Goal: Transaction & Acquisition: Purchase product/service

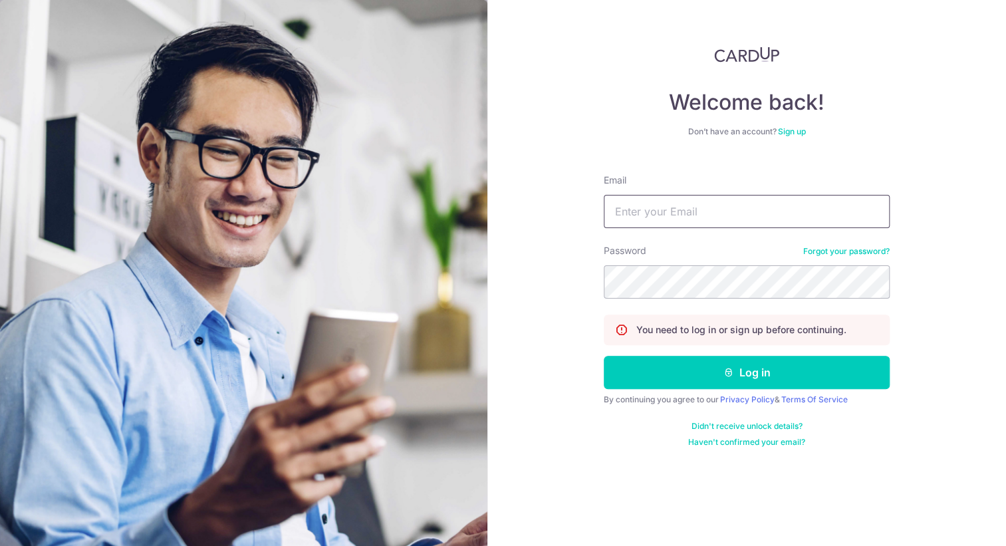
click at [698, 217] on input "Email" at bounding box center [747, 211] width 286 height 33
type input "leonardyeoll@gmail.com"
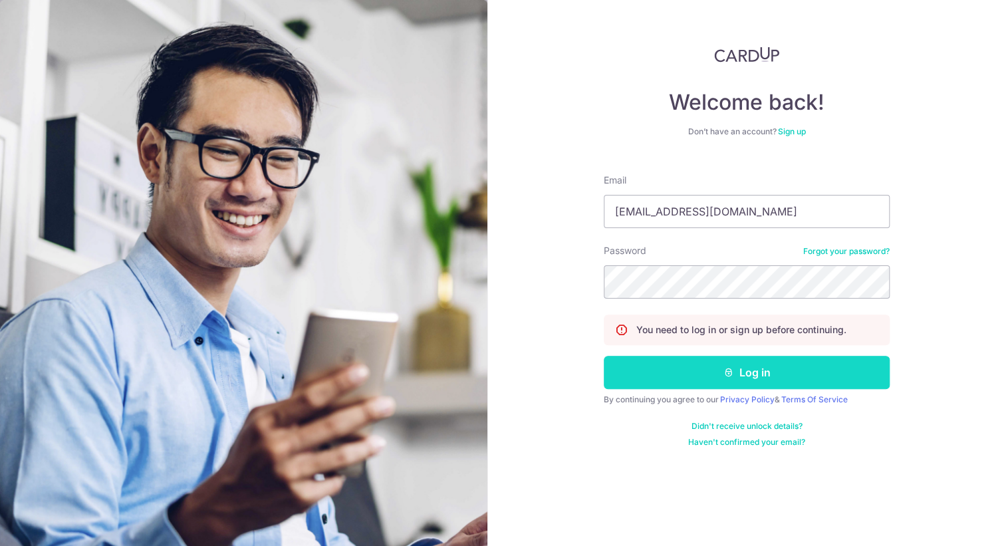
click at [704, 365] on button "Log in" at bounding box center [747, 372] width 286 height 33
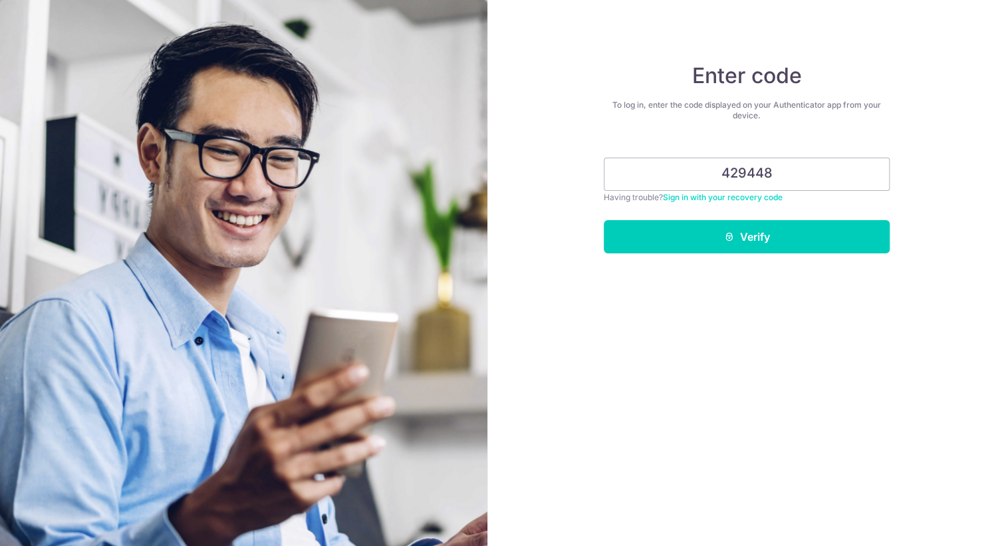
type input "429448"
click at [604, 220] on button "Verify" at bounding box center [747, 236] width 286 height 33
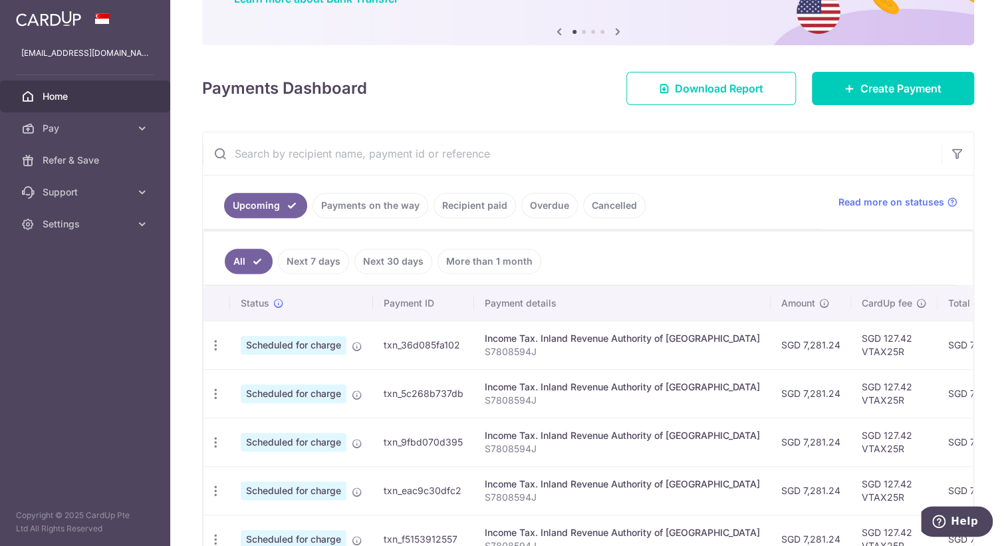
scroll to position [118, 0]
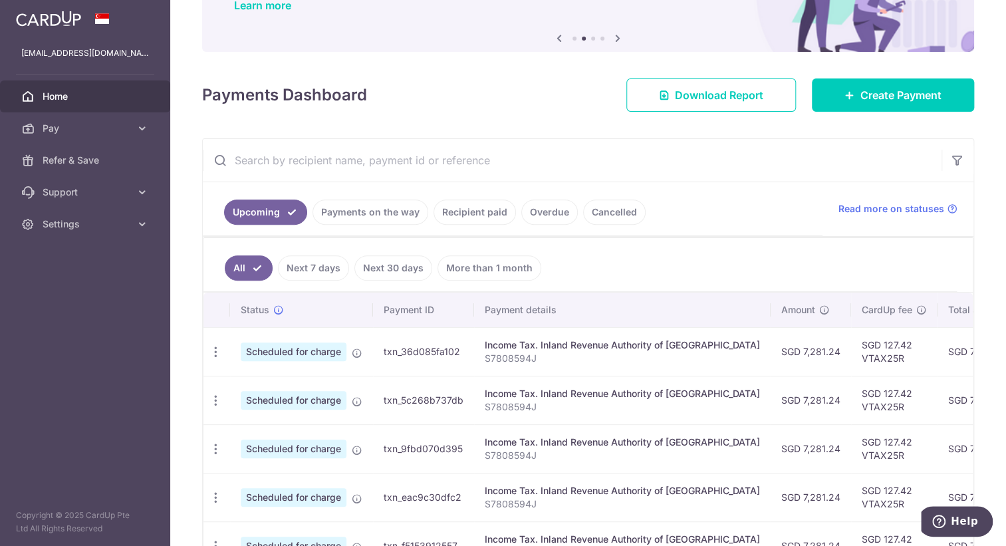
click at [596, 208] on link "Cancelled" at bounding box center [614, 211] width 62 height 25
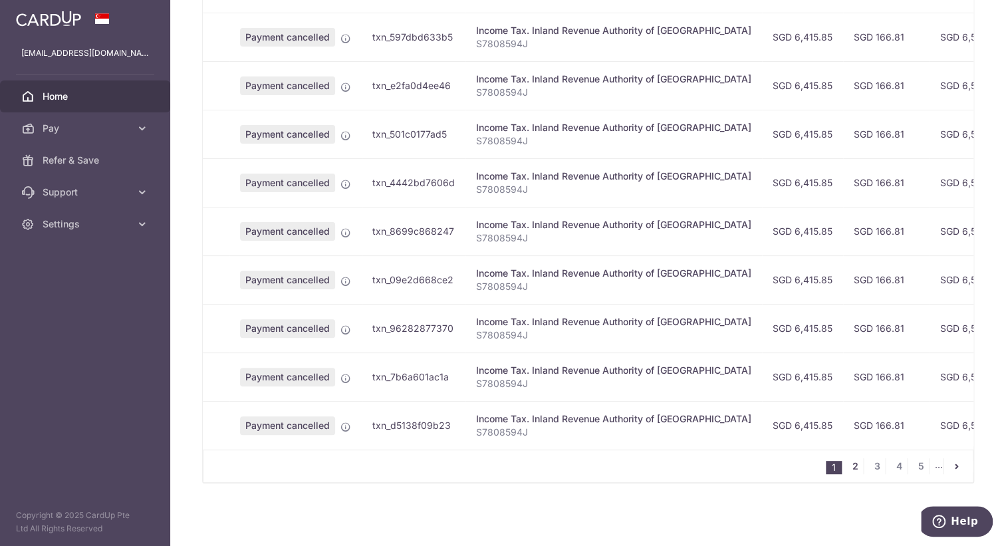
scroll to position [428, 0]
click at [849, 466] on link "2" at bounding box center [855, 466] width 16 height 16
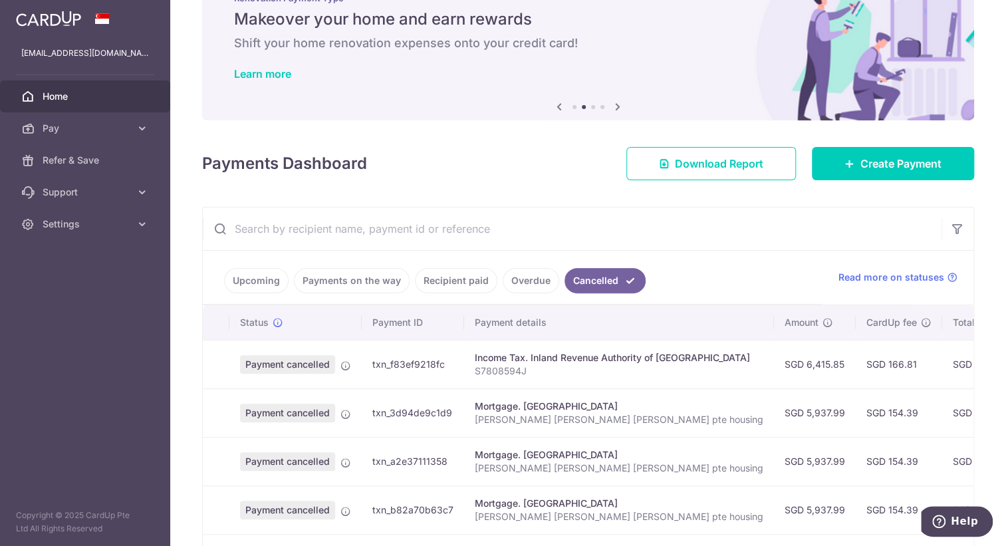
scroll to position [51, 0]
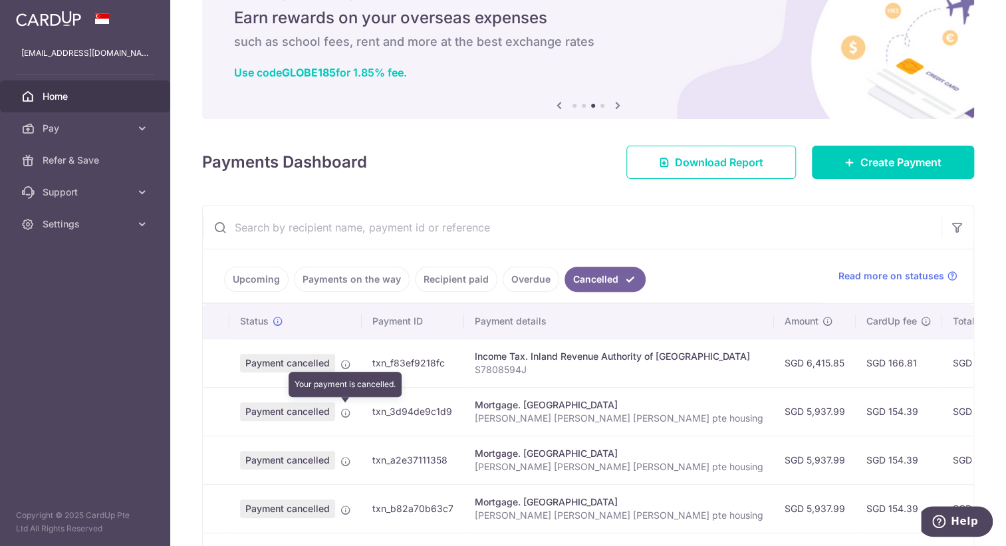
click at [350, 411] on icon at bounding box center [345, 413] width 11 height 11
click at [322, 410] on span "Payment cancelled" at bounding box center [287, 411] width 95 height 19
click at [343, 408] on icon at bounding box center [345, 413] width 11 height 11
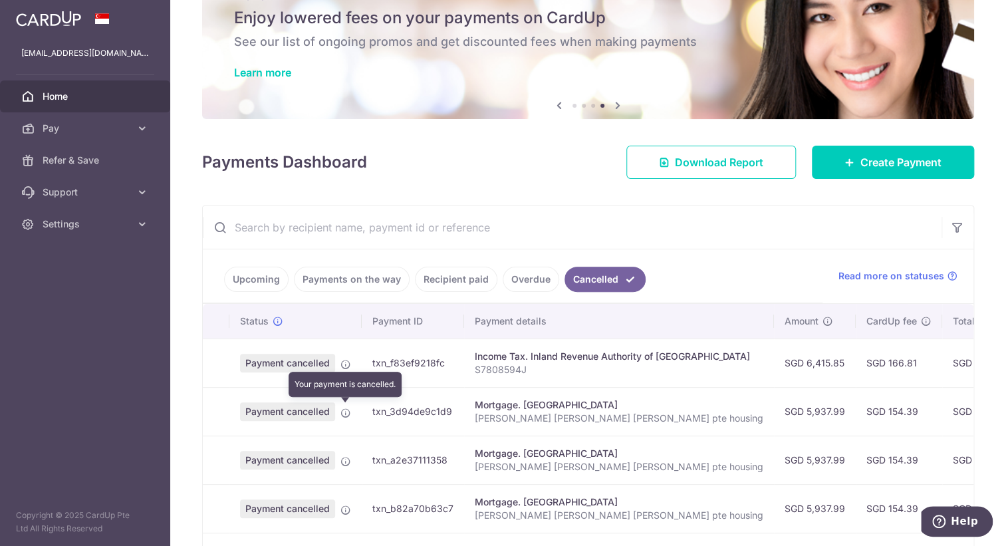
click at [343, 408] on icon at bounding box center [345, 413] width 11 height 11
click at [346, 279] on link "Payments on the way" at bounding box center [352, 279] width 116 height 25
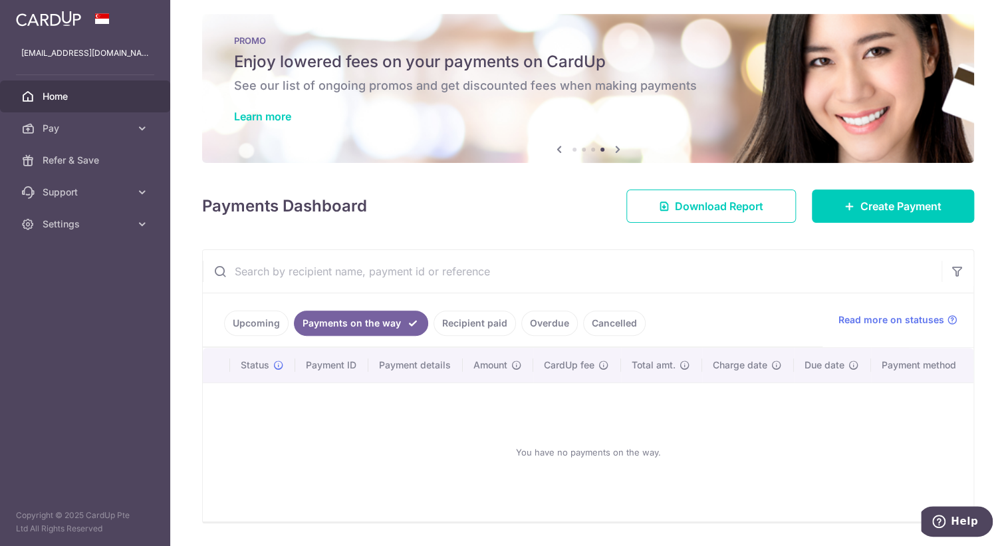
scroll to position [45, 0]
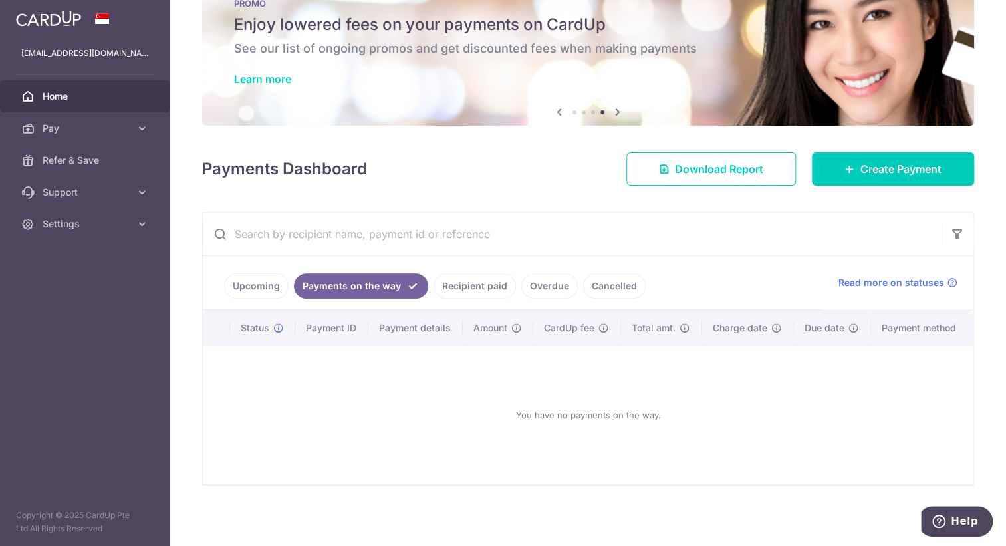
click at [463, 273] on link "Recipient paid" at bounding box center [474, 285] width 82 height 25
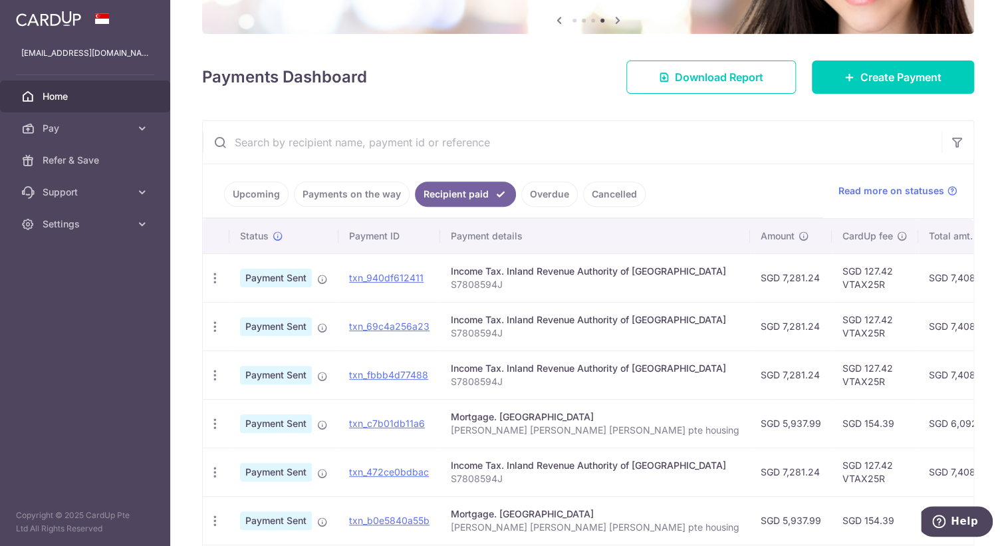
scroll to position [138, 0]
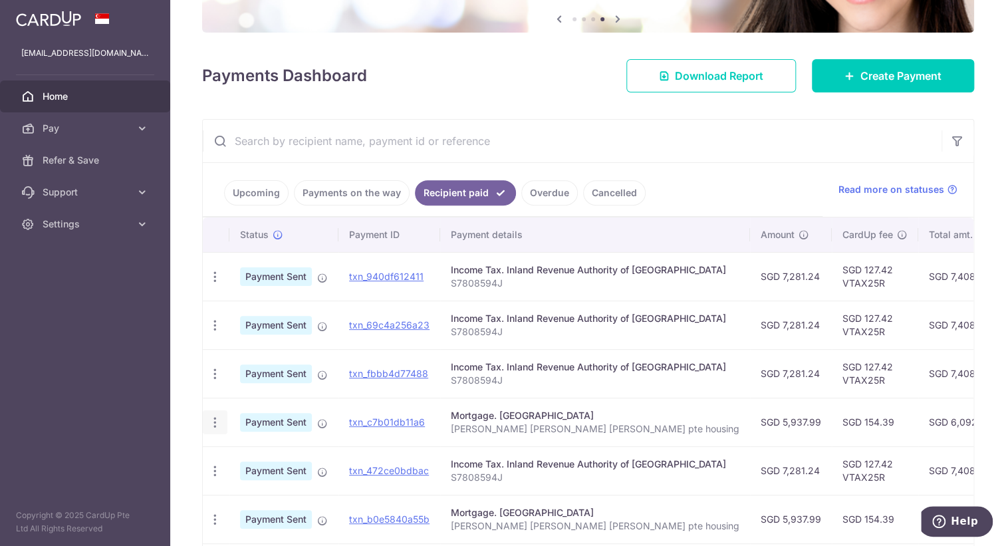
click at [212, 421] on icon "button" at bounding box center [215, 423] width 14 height 14
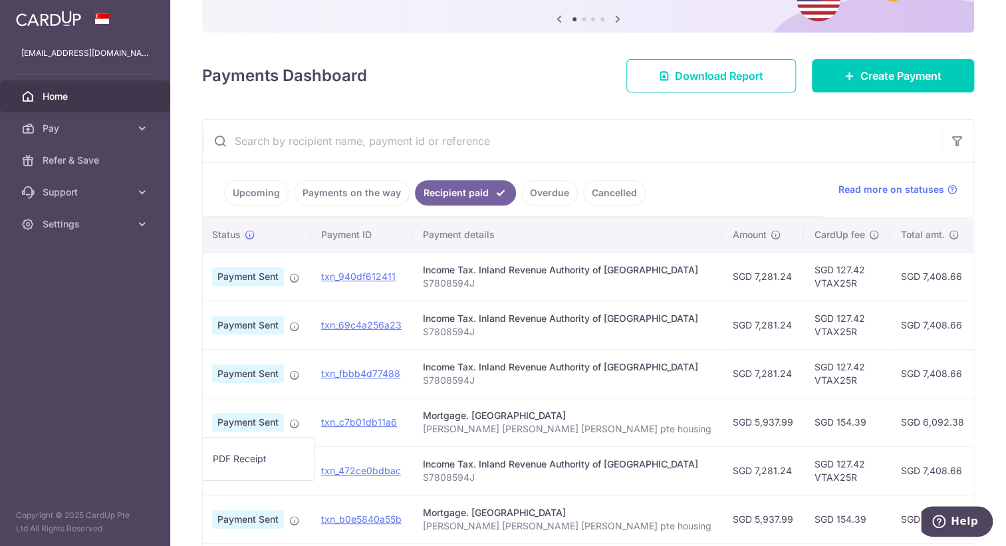
scroll to position [0, 0]
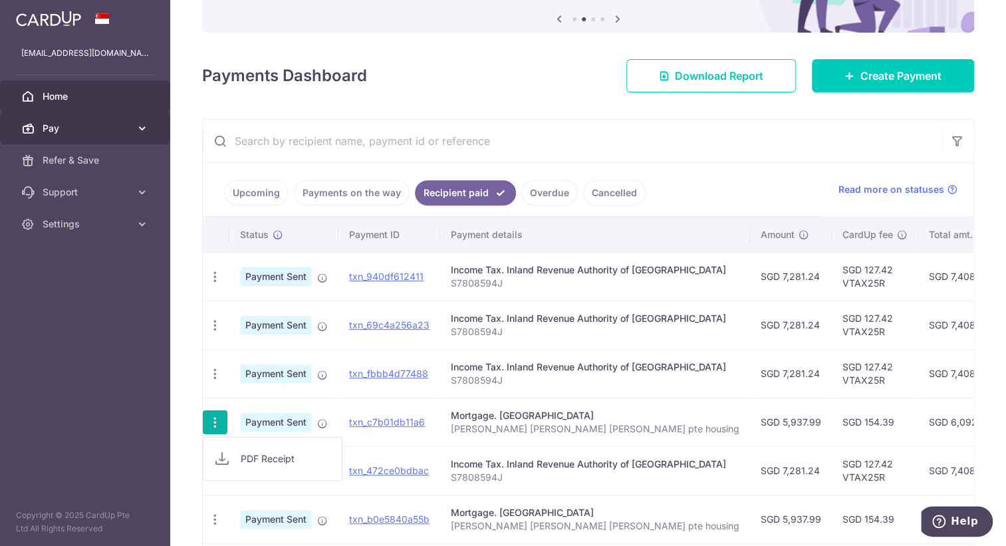
click at [136, 125] on icon at bounding box center [142, 128] width 13 height 13
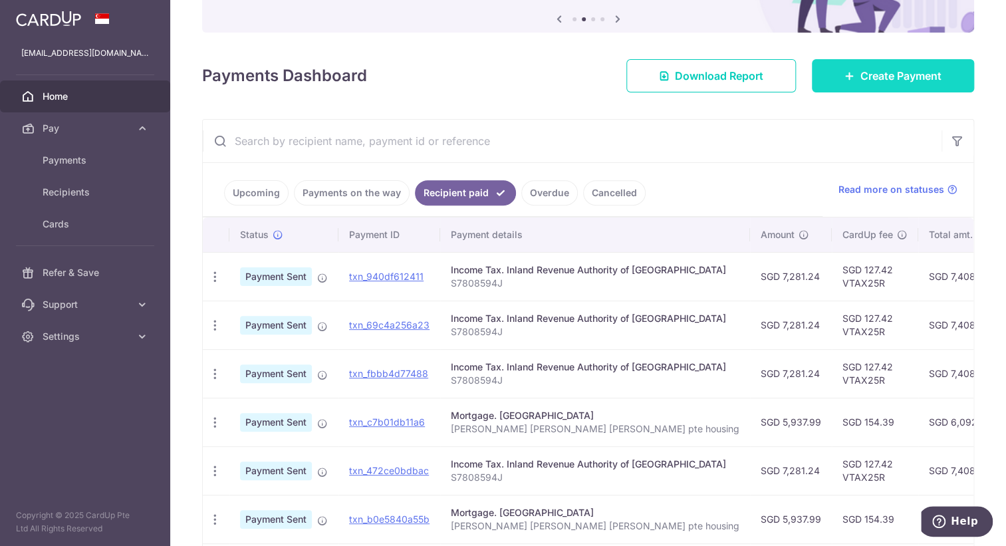
click at [860, 68] on span "Create Payment" at bounding box center [900, 76] width 81 height 16
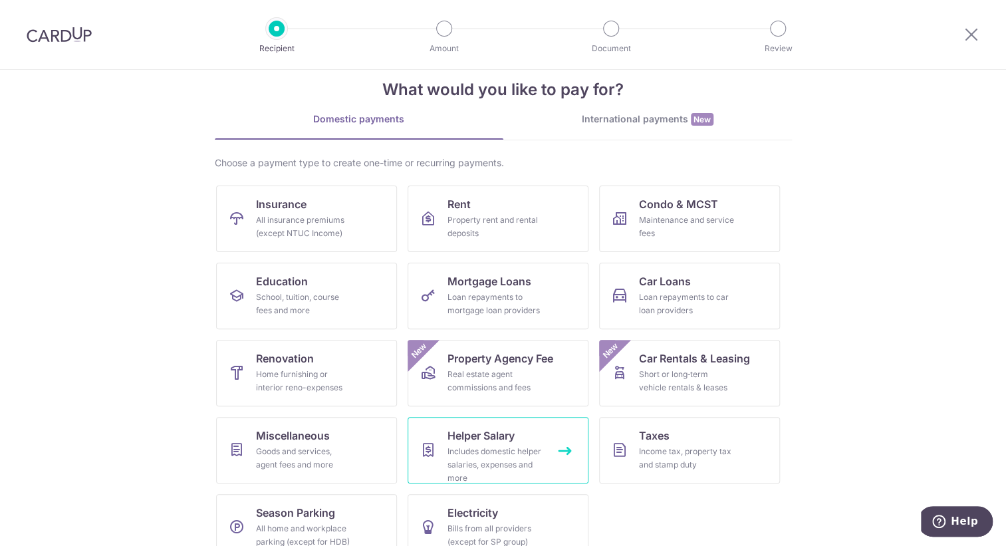
scroll to position [25, 0]
click at [511, 305] on div "Loan repayments to mortgage loan providers" at bounding box center [495, 303] width 96 height 27
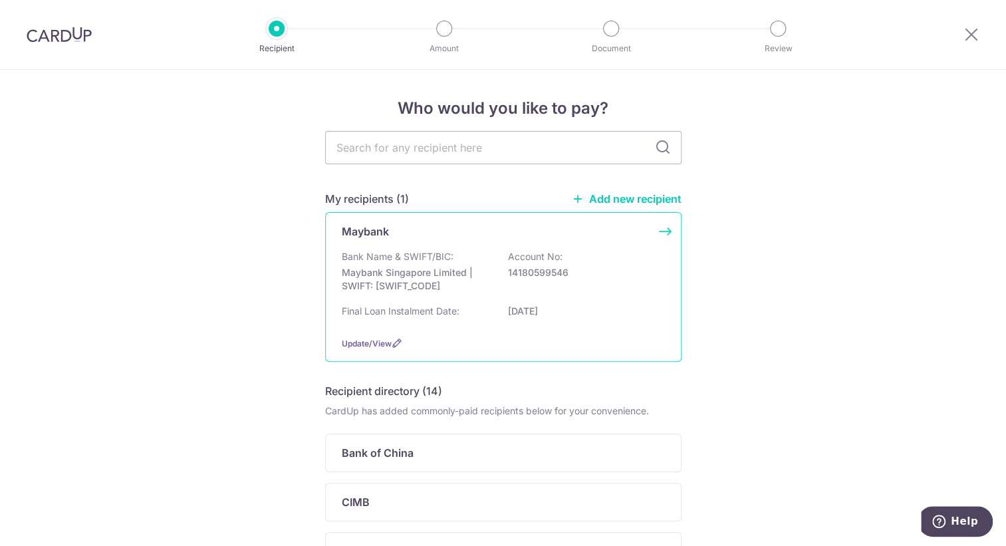
click at [570, 256] on div "Bank Name & SWIFT/BIC: Maybank Singapore Limited | SWIFT: MBBESGS2XXX Account N…" at bounding box center [503, 274] width 323 height 49
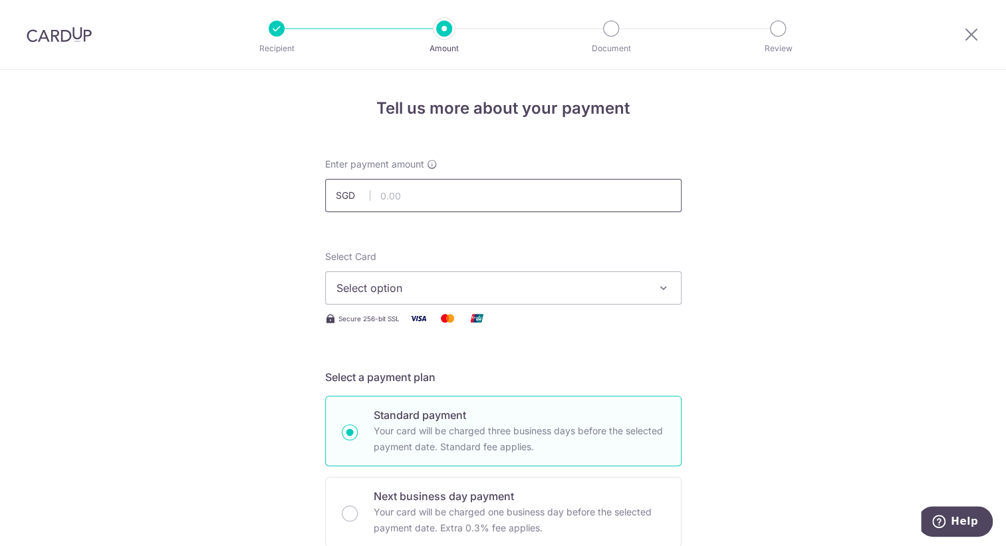
click at [513, 181] on input "text" at bounding box center [503, 195] width 356 height 33
type input "5,937.99"
click at [471, 287] on span "Select option" at bounding box center [491, 288] width 310 height 16
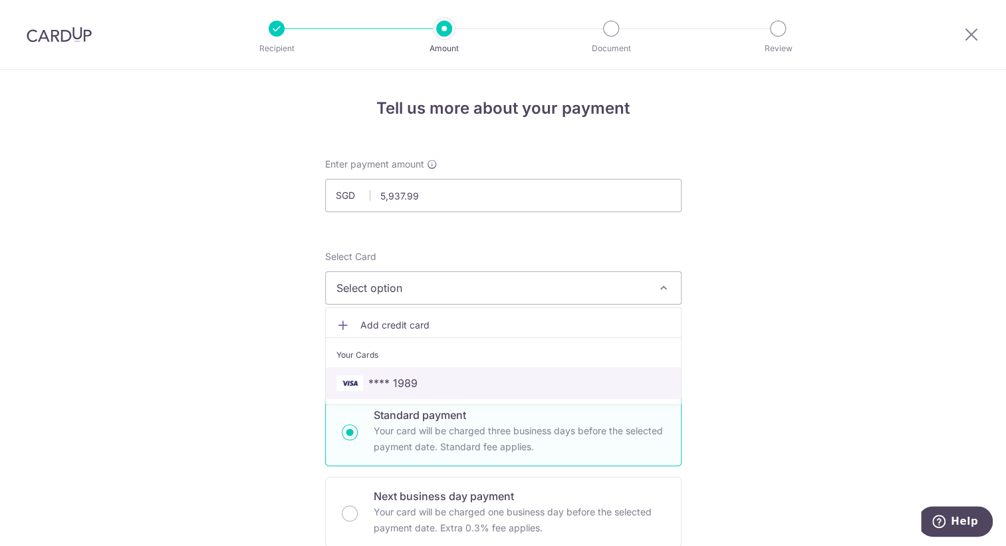
click at [399, 380] on span "**** 1989" at bounding box center [392, 383] width 49 height 16
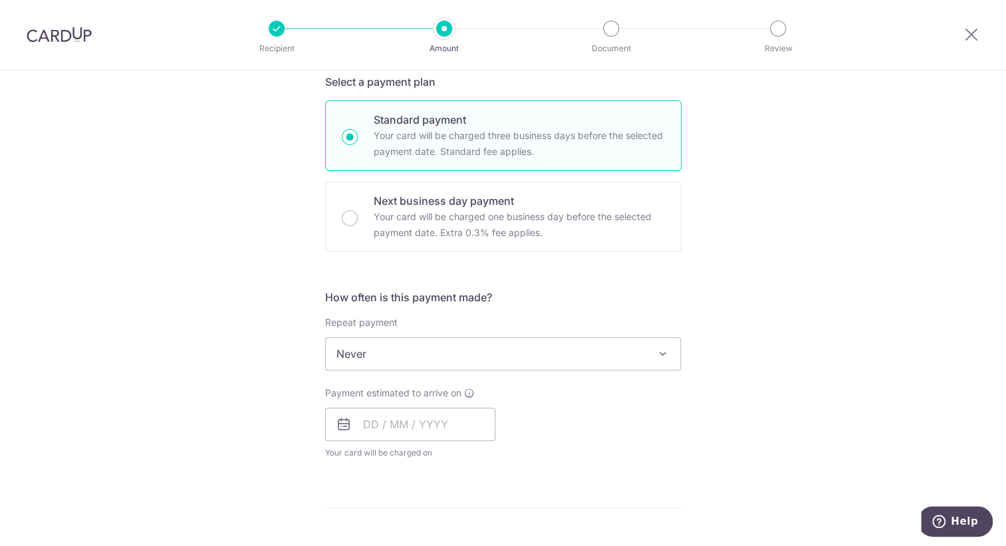
scroll to position [296, 0]
click at [630, 343] on span "Never" at bounding box center [503, 353] width 355 height 32
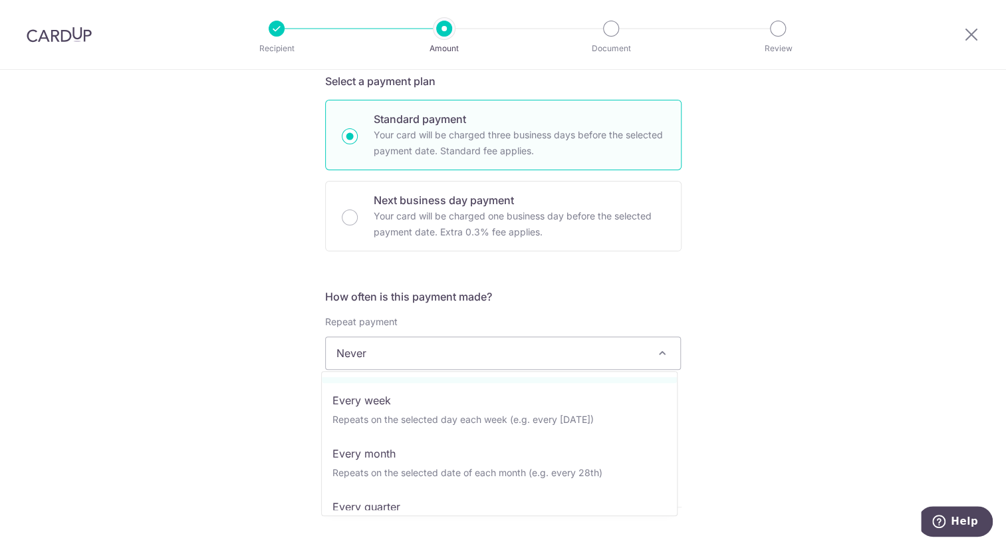
scroll to position [52, 0]
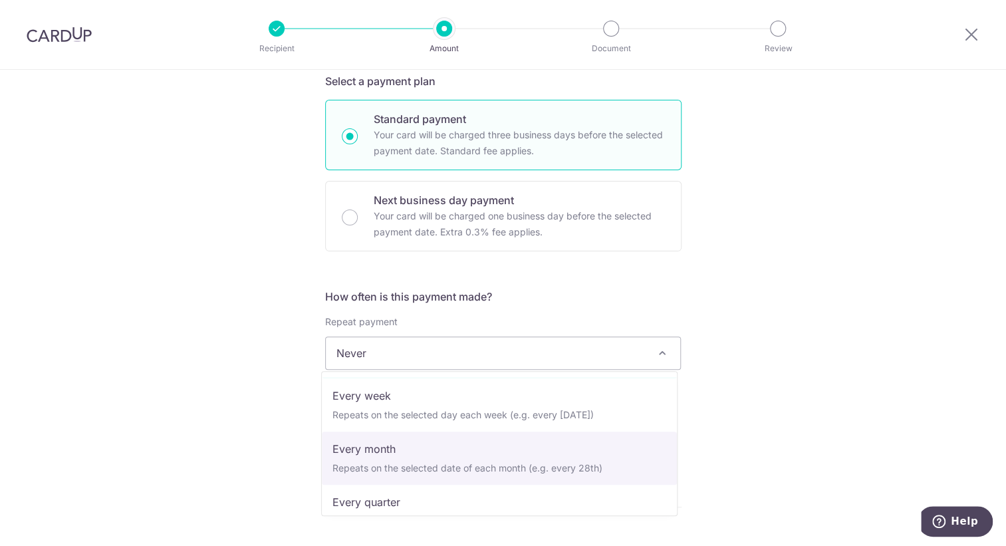
select select "3"
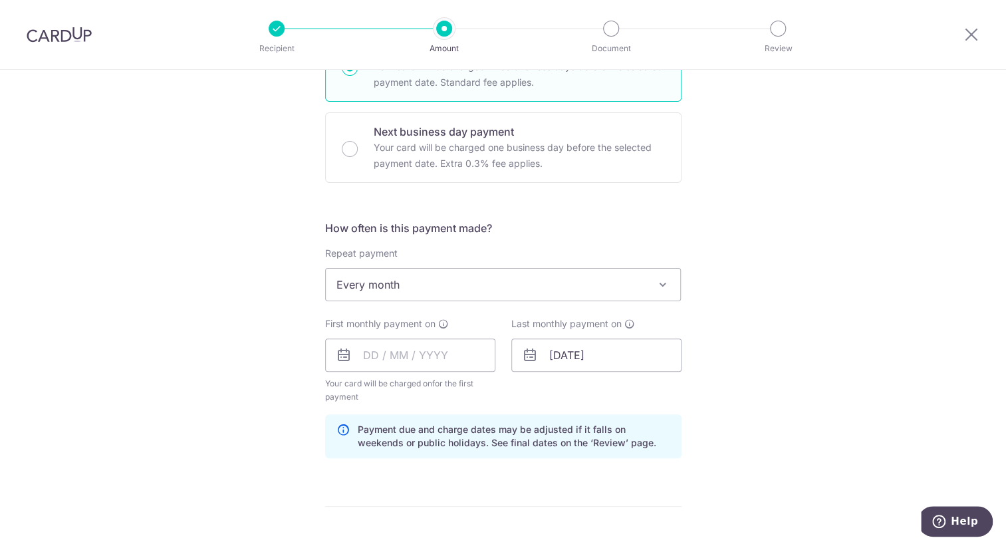
scroll to position [367, 0]
click at [444, 348] on input "text" at bounding box center [410, 352] width 170 height 33
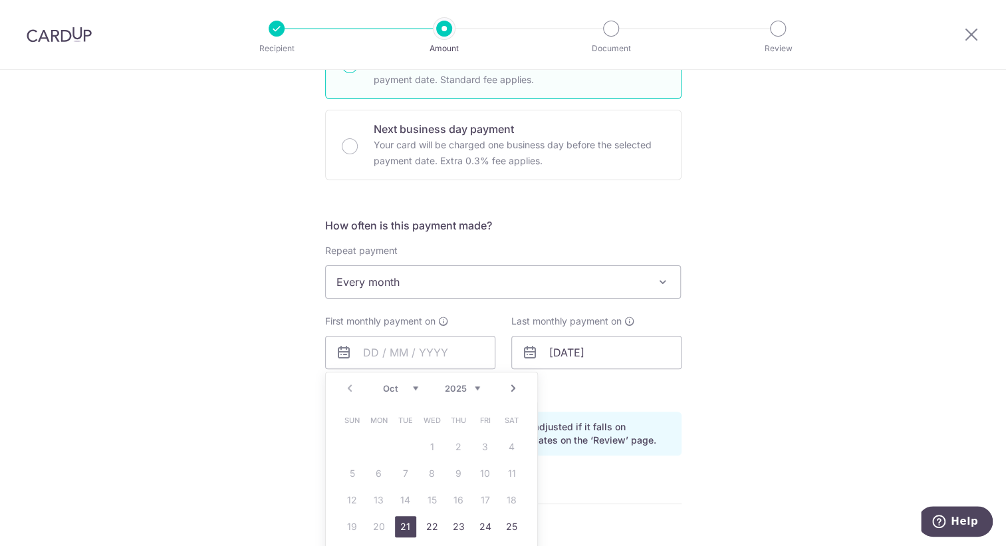
click at [618, 380] on div "Last monthly payment on 01/06/2053" at bounding box center [596, 357] width 186 height 86
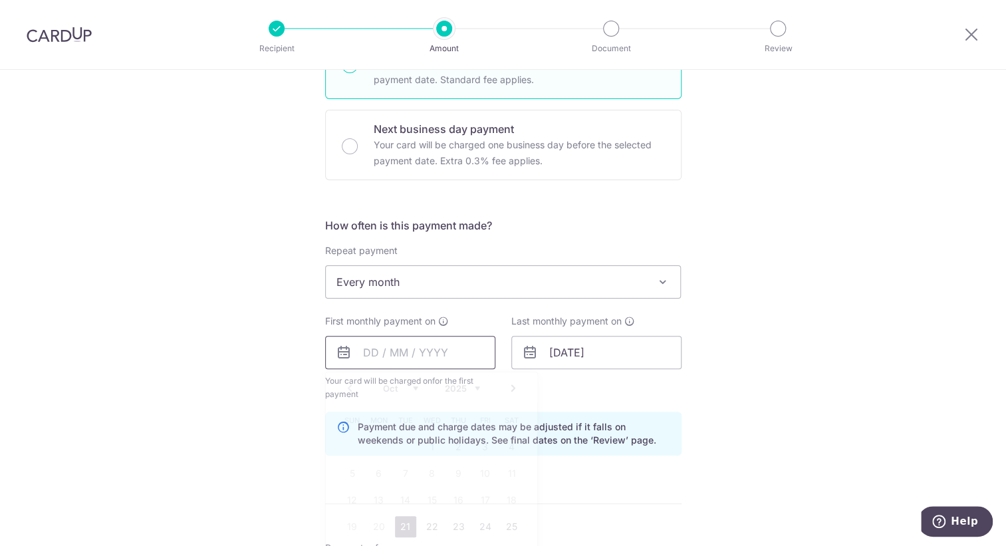
click at [440, 356] on input "text" at bounding box center [410, 352] width 170 height 33
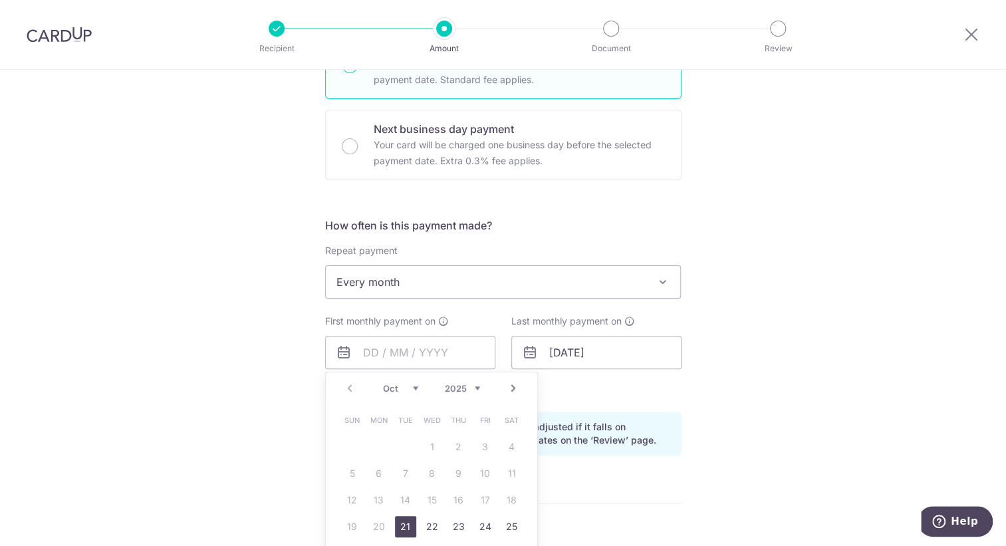
click at [408, 388] on select "Oct Nov Dec" at bounding box center [400, 388] width 35 height 11
click at [502, 439] on link "1" at bounding box center [511, 446] width 21 height 21
type input "01/11/2025"
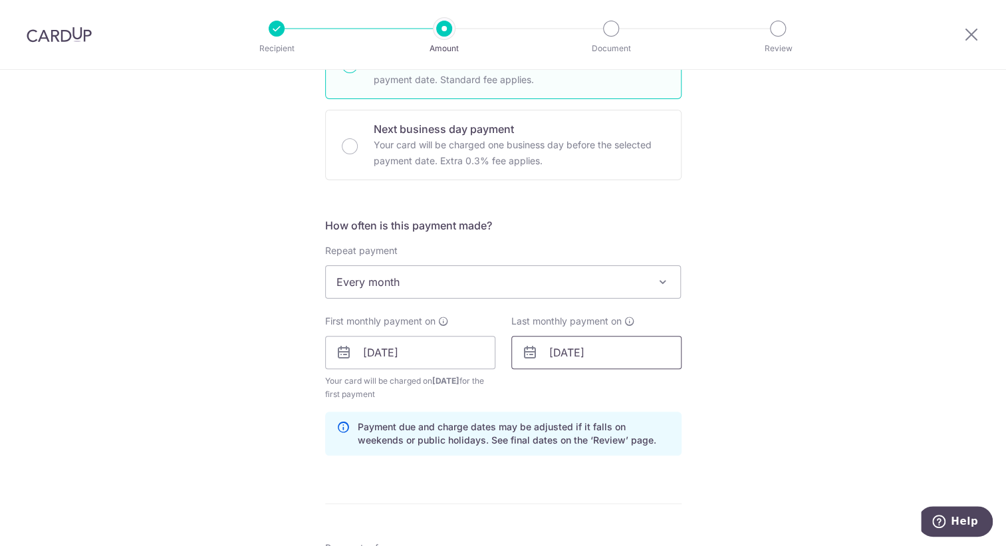
click at [630, 347] on input "01/06/2053" at bounding box center [596, 352] width 170 height 33
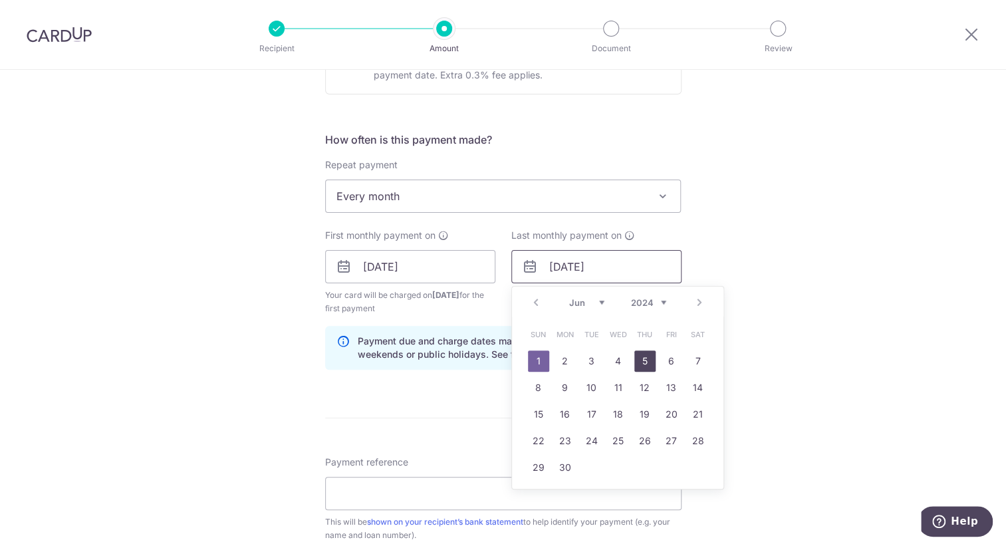
scroll to position [460, 0]
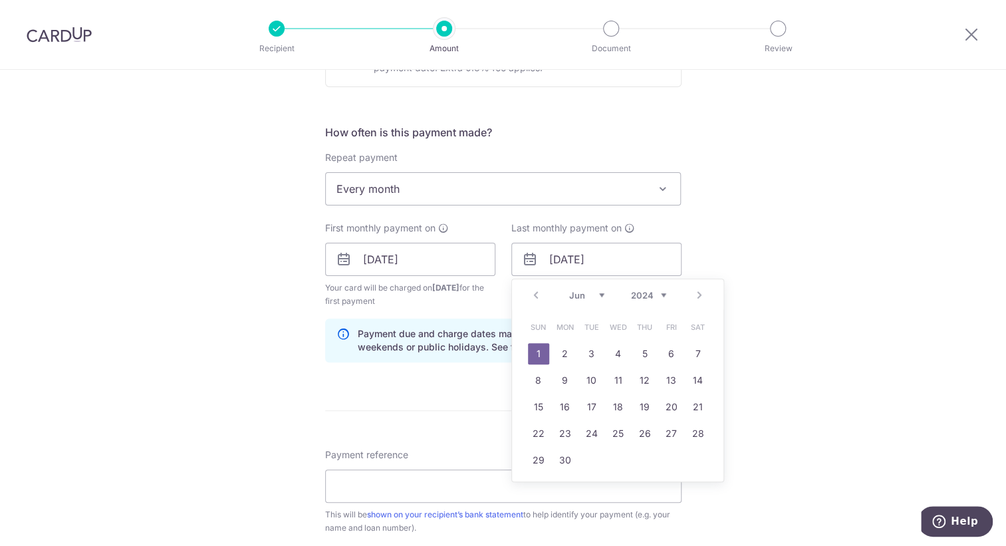
click at [658, 290] on select "2024 2025 2026 2027 2028 2029 2030 2031 2032 2033 2034 2035" at bounding box center [648, 295] width 35 height 11
click at [566, 352] on link "1" at bounding box center [565, 353] width 21 height 21
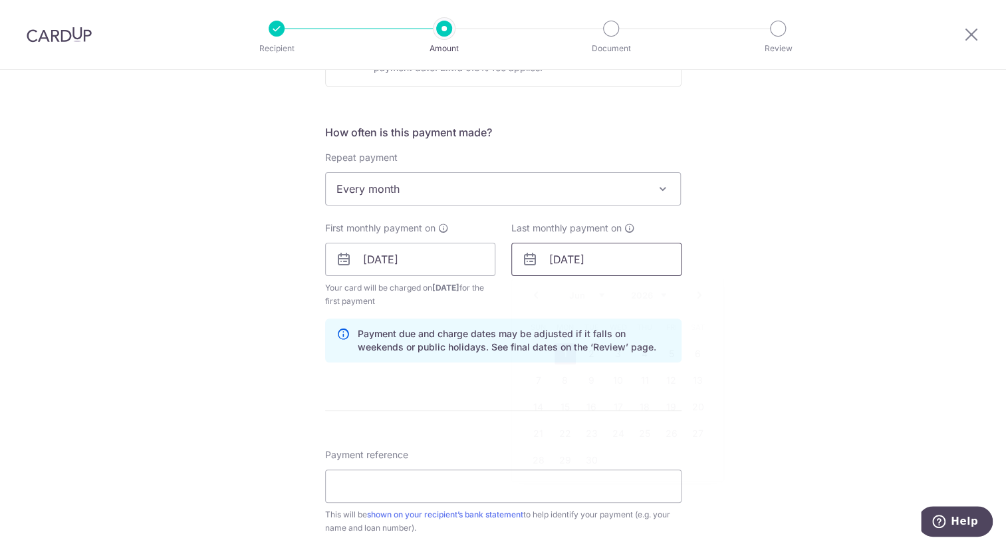
click at [616, 258] on input "01/06/2026" at bounding box center [596, 259] width 170 height 33
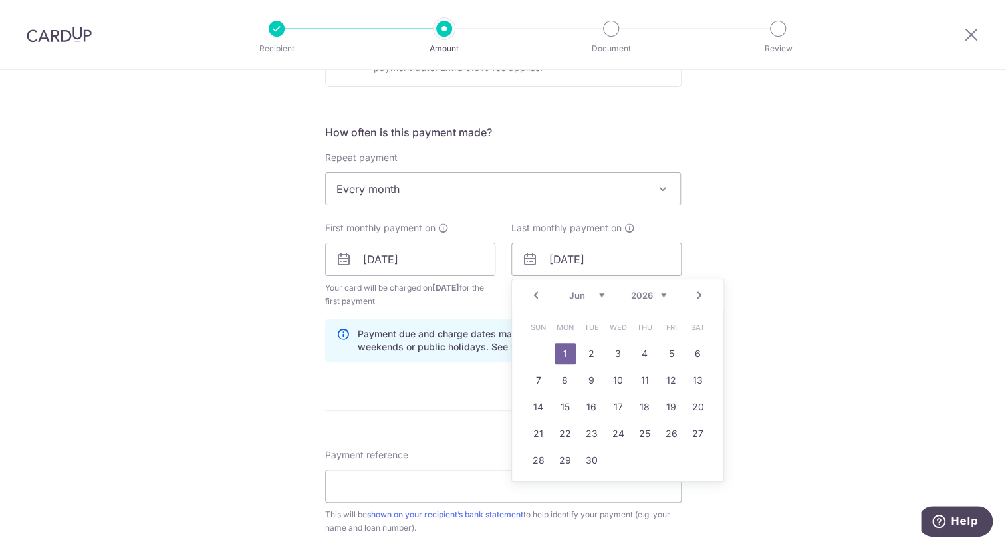
click at [656, 292] on select "2024 2025 2026 2027 2028 2029 2030 2031 2032 2033 2034 2035" at bounding box center [648, 295] width 35 height 11
click at [636, 349] on link "1" at bounding box center [644, 353] width 21 height 21
type input "01/06/2028"
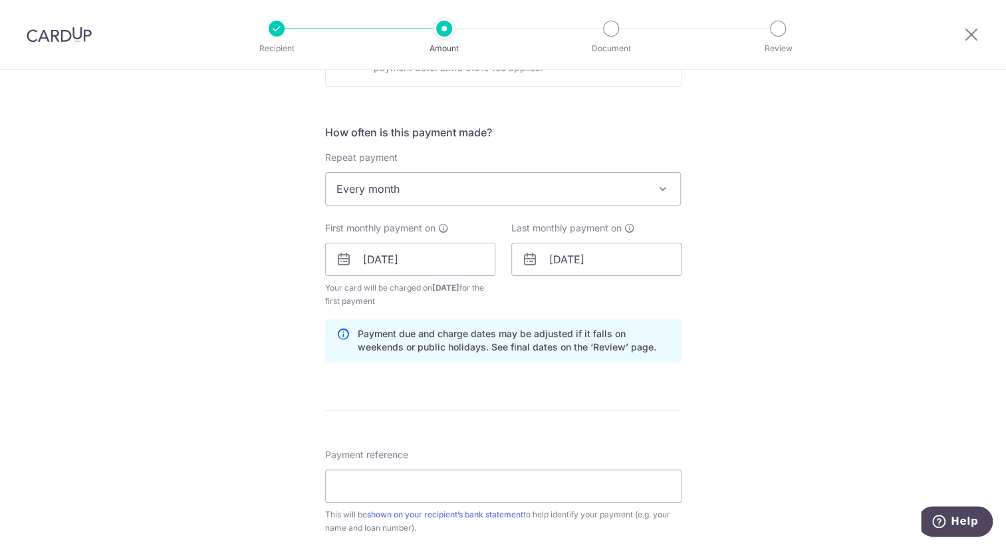
click at [765, 362] on div "Tell us more about your payment Enter payment amount SGD 5,937.99 5937.99 Selec…" at bounding box center [503, 245] width 1006 height 1271
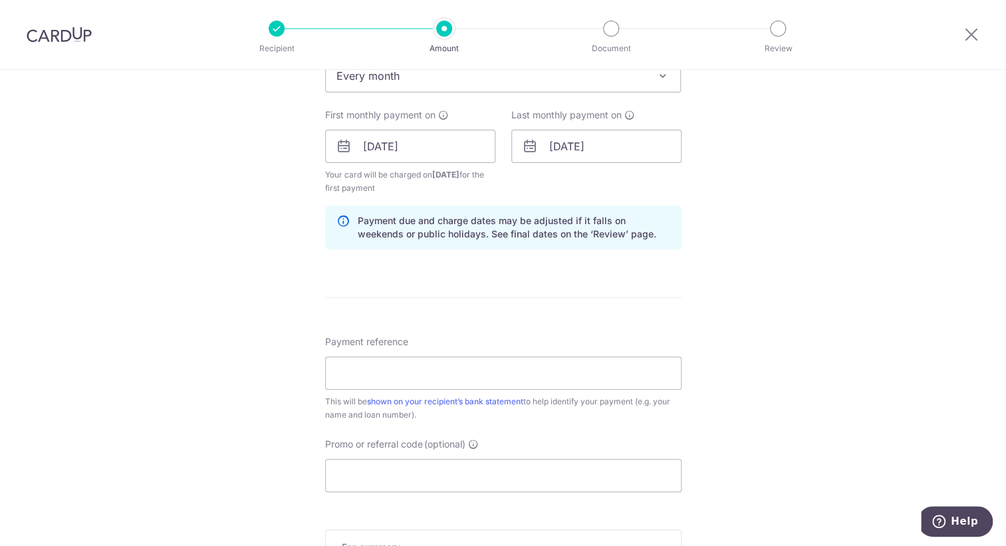
scroll to position [574, 0]
click at [612, 369] on input "Payment reference" at bounding box center [503, 372] width 356 height 33
type input "mortgage"
click at [457, 477] on input "Promo or referral code (optional)" at bounding box center [503, 474] width 356 height 33
paste input "REC185"
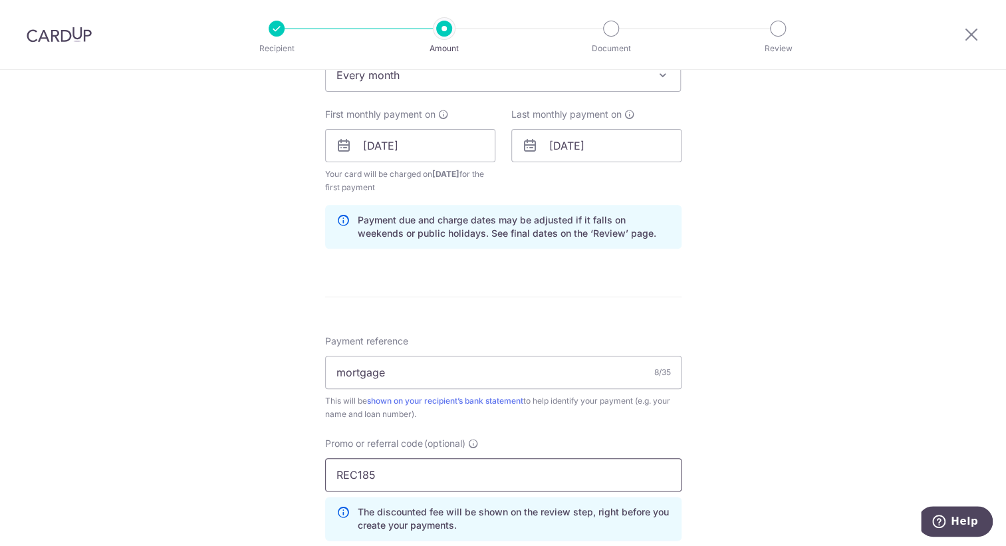
type input "REC185"
click at [719, 449] on div "Tell us more about your payment Enter payment amount SGD 5,937.99 5937.99 Selec…" at bounding box center [503, 161] width 1006 height 1330
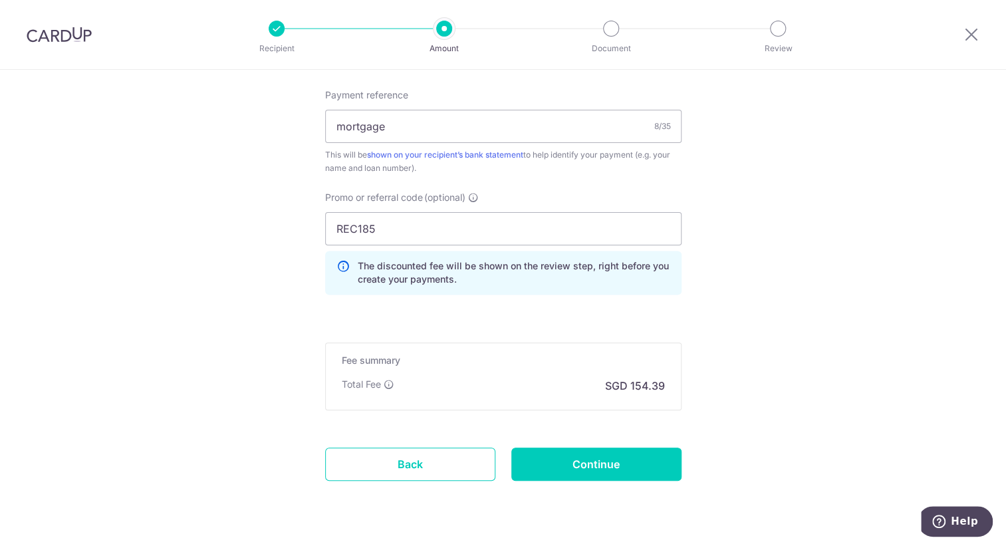
scroll to position [825, 0]
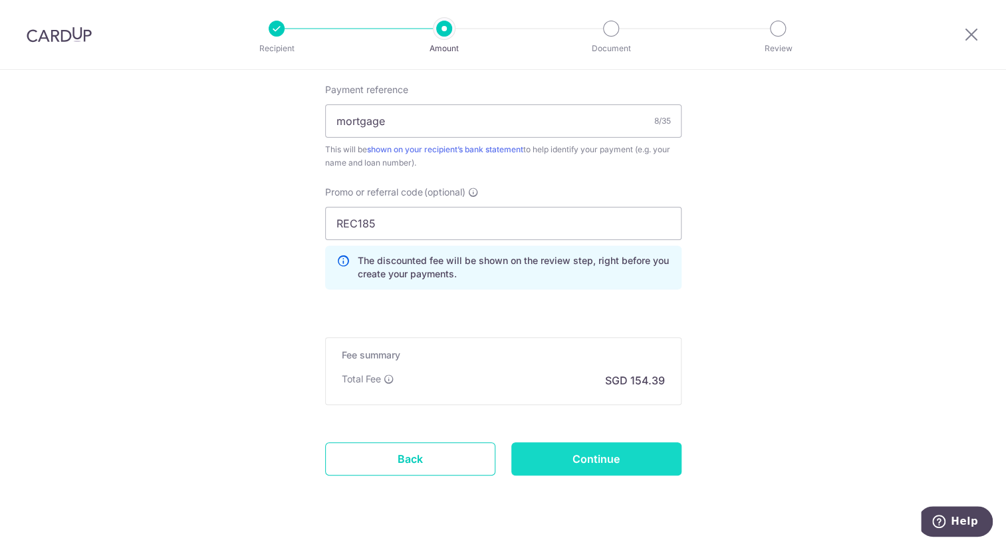
click at [638, 456] on input "Continue" at bounding box center [596, 458] width 170 height 33
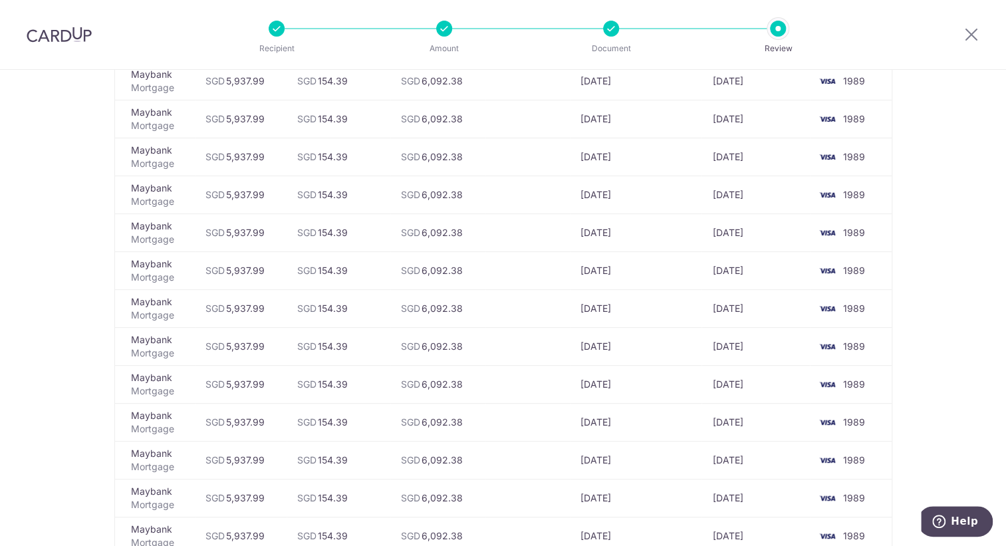
scroll to position [1091, 0]
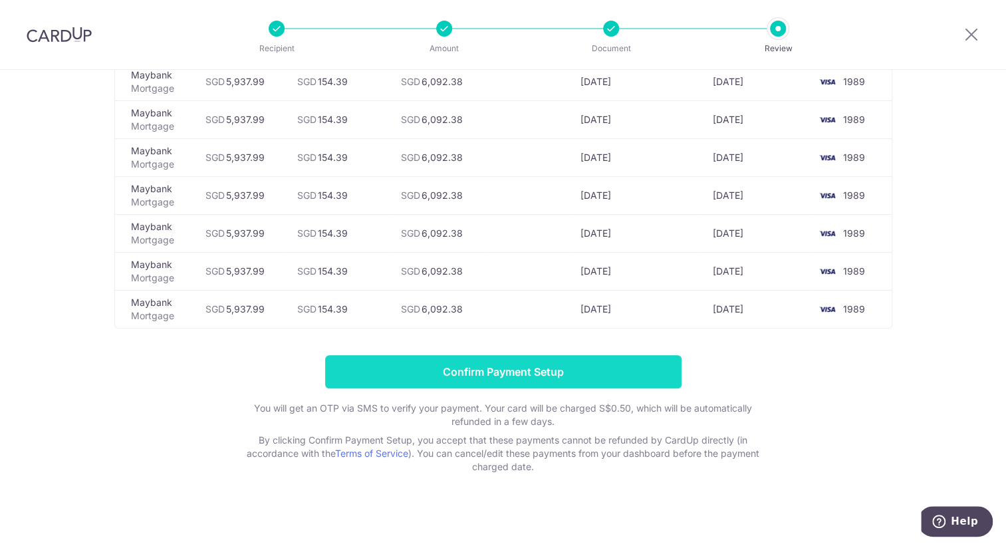
click at [489, 366] on input "Confirm Payment Setup" at bounding box center [503, 371] width 356 height 33
